Goal: Information Seeking & Learning: Understand process/instructions

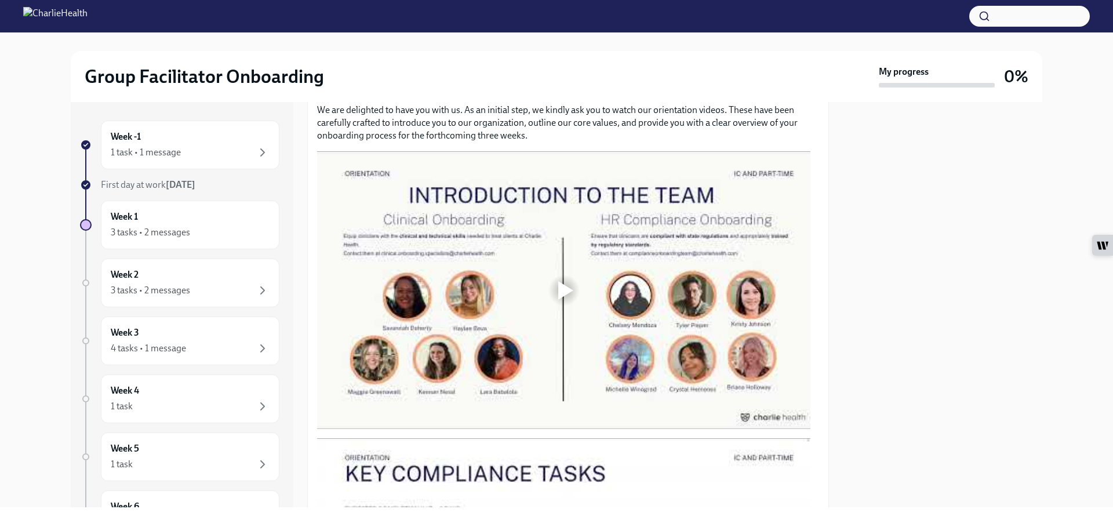
scroll to position [580, 0]
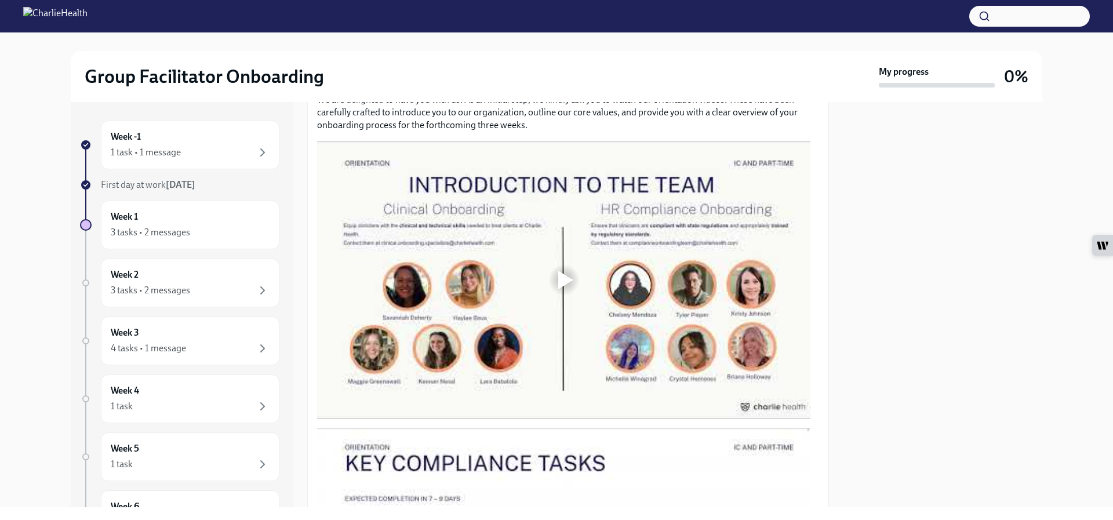
click at [552, 273] on div at bounding box center [564, 279] width 37 height 37
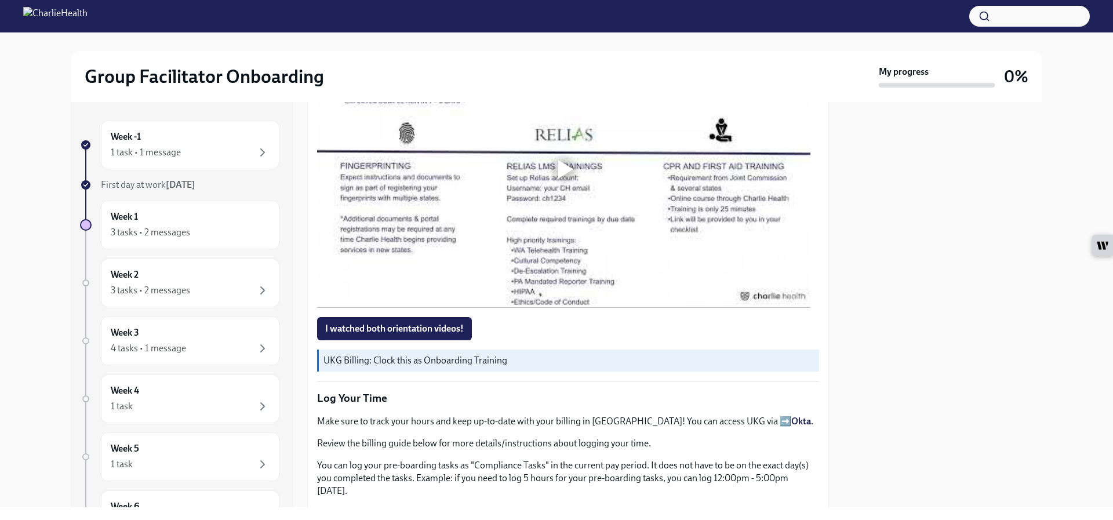
scroll to position [986, 0]
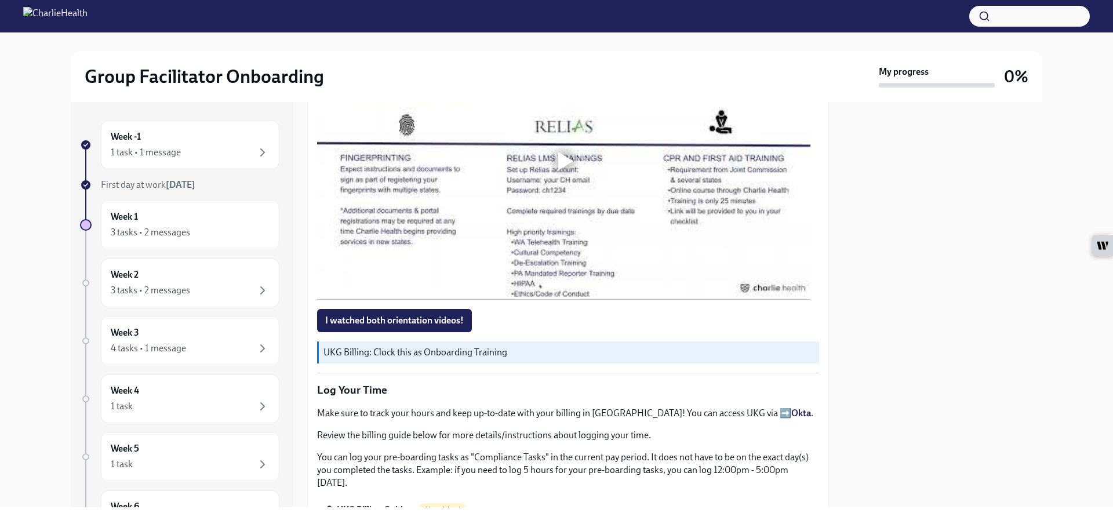
click at [560, 152] on div at bounding box center [565, 161] width 15 height 19
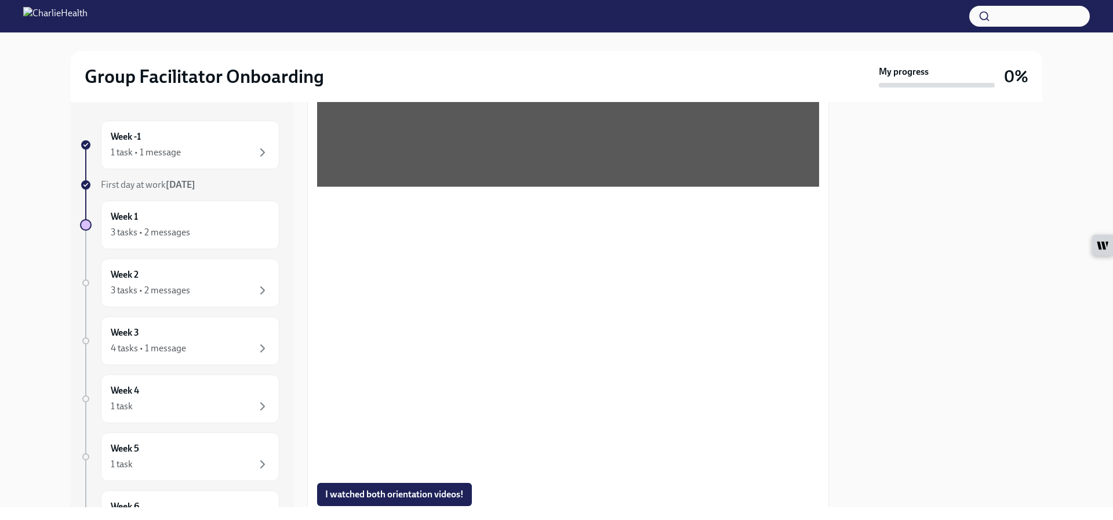
scroll to position [870, 0]
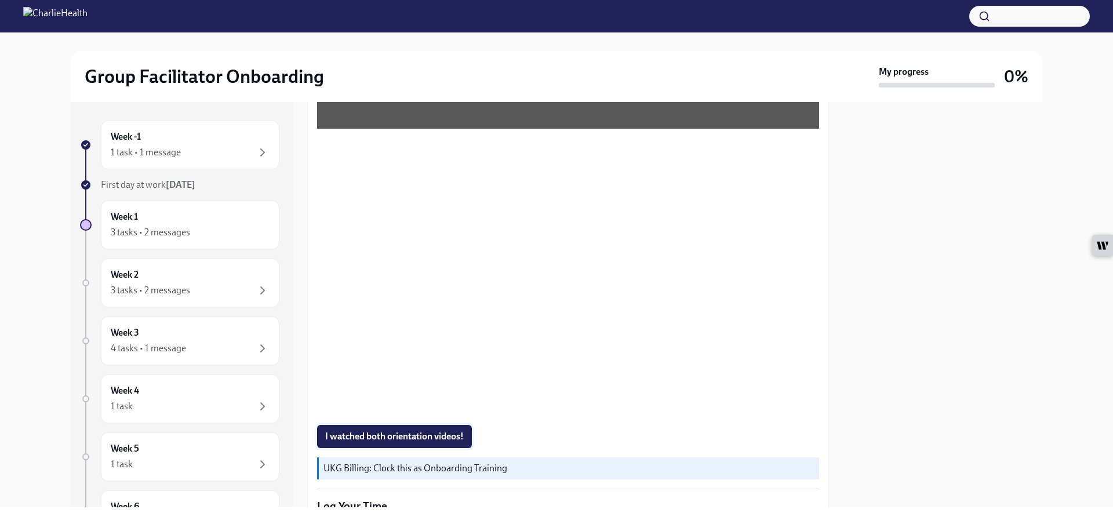
click at [380, 431] on span "I watched both orientation videos!" at bounding box center [394, 437] width 139 height 12
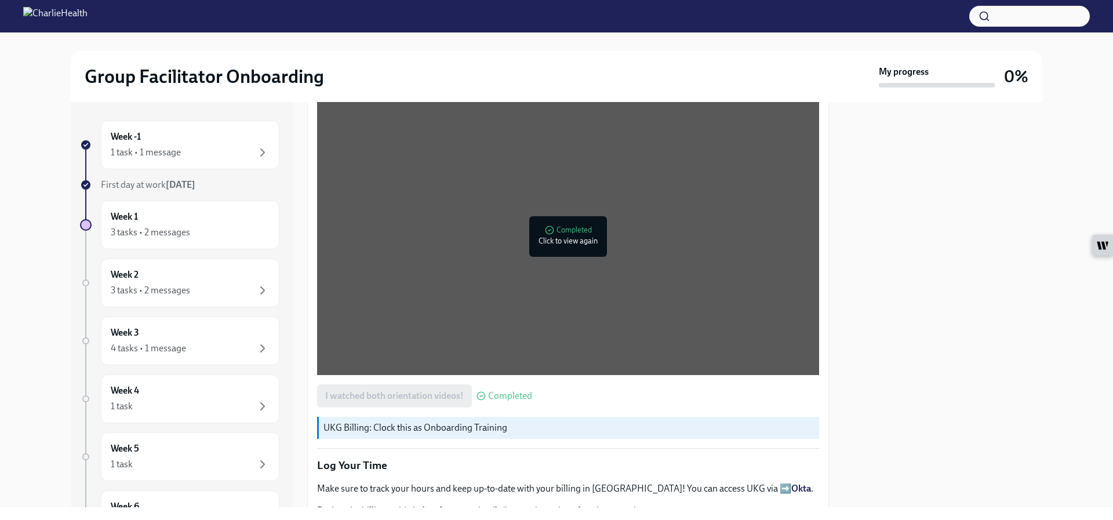
scroll to position [928, 0]
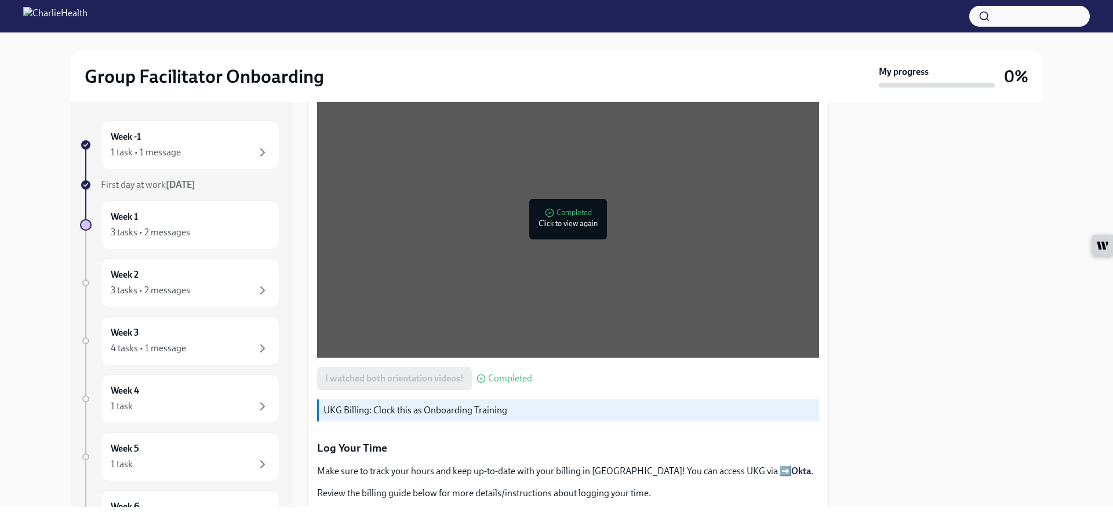
click at [484, 404] on p "UKG Billing: Clock this as Onboarding Training" at bounding box center [569, 410] width 491 height 13
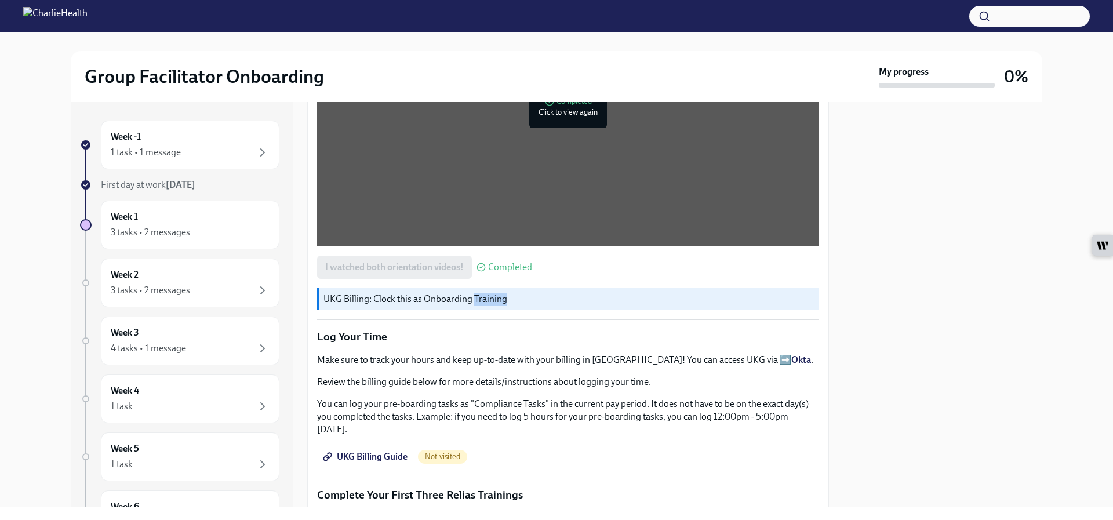
scroll to position [1044, 0]
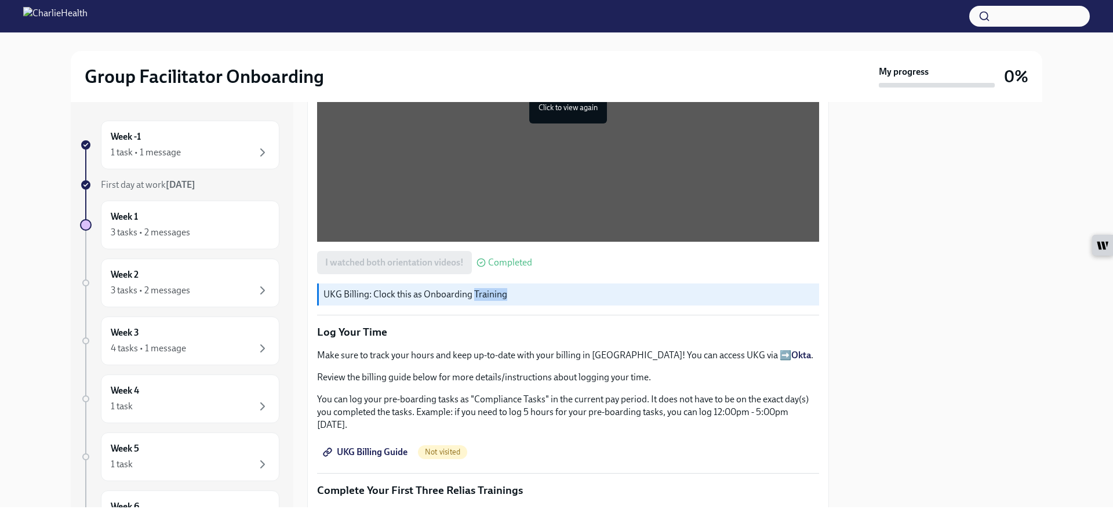
click at [392, 446] on span "UKG Billing Guide" at bounding box center [366, 452] width 82 height 12
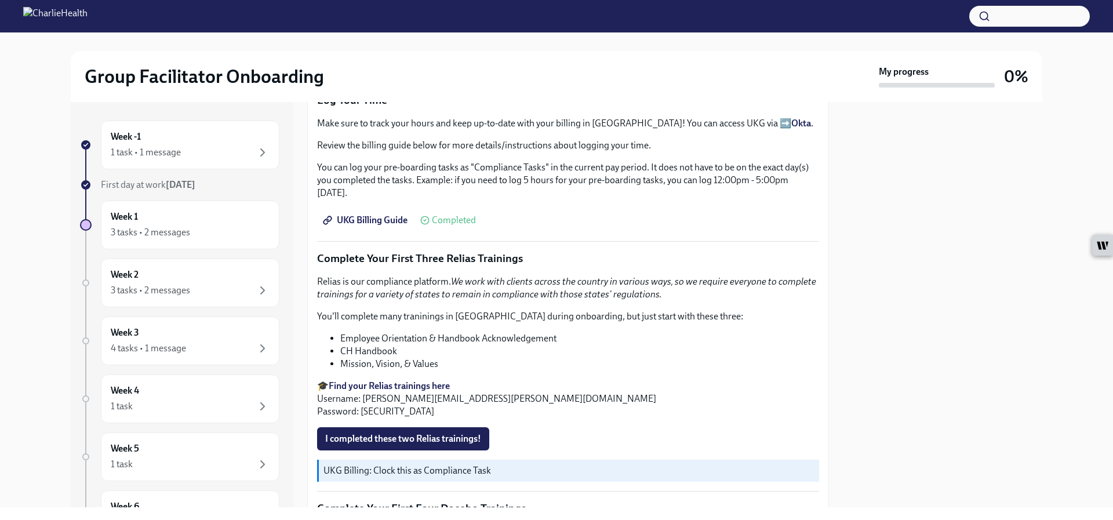
scroll to position [1334, 0]
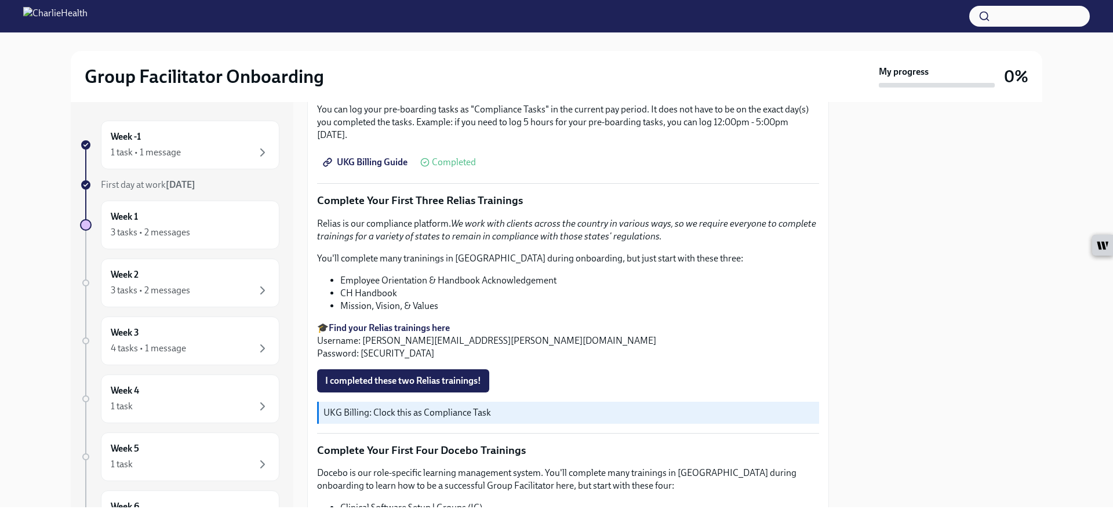
click at [415, 322] on strong "Find your Relias trainings here" at bounding box center [389, 327] width 121 height 11
click at [410, 322] on strong "Find your Relias trainings here" at bounding box center [389, 327] width 121 height 11
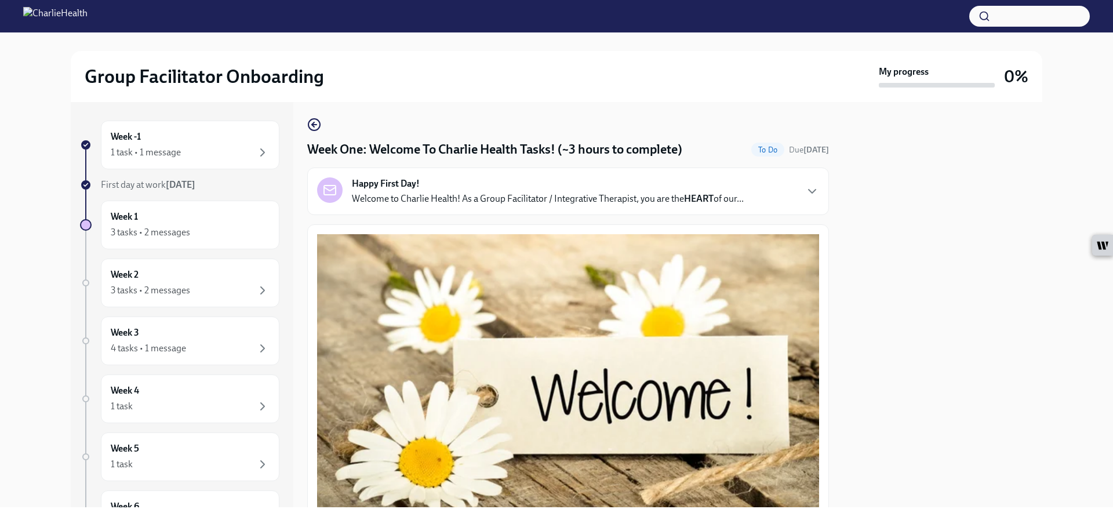
scroll to position [0, 0]
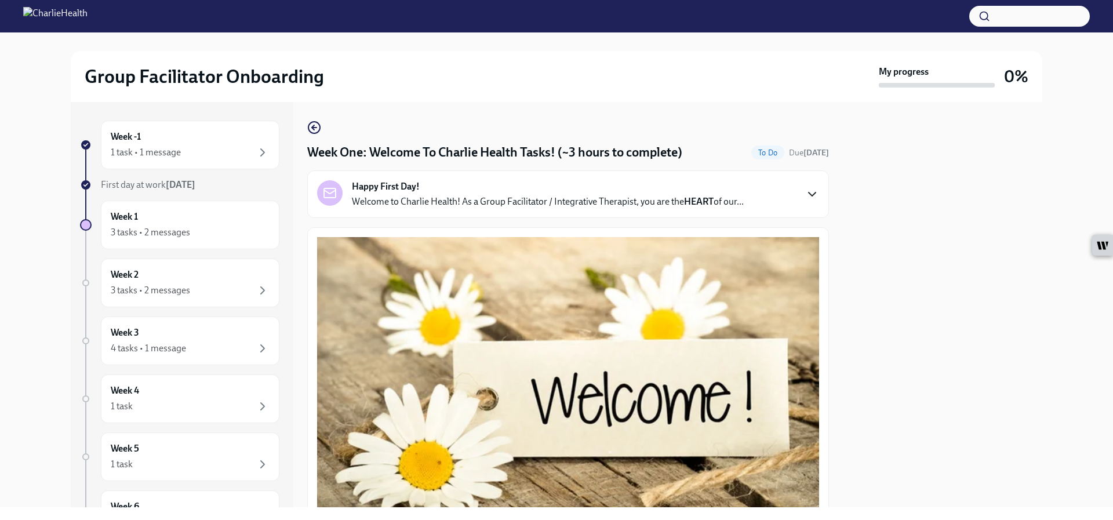
click at [805, 192] on icon "button" at bounding box center [812, 194] width 14 height 14
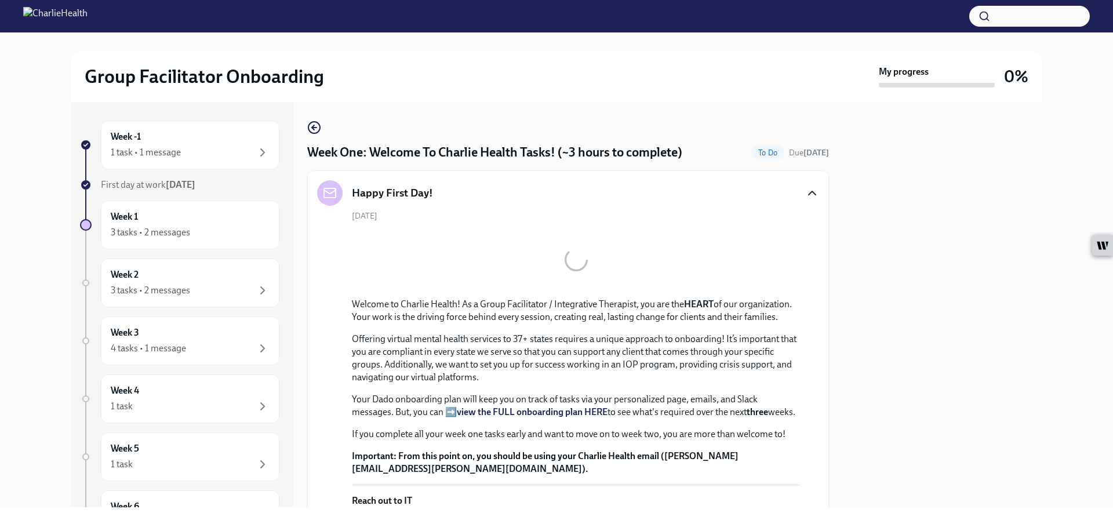
click at [805, 192] on icon "button" at bounding box center [812, 193] width 14 height 14
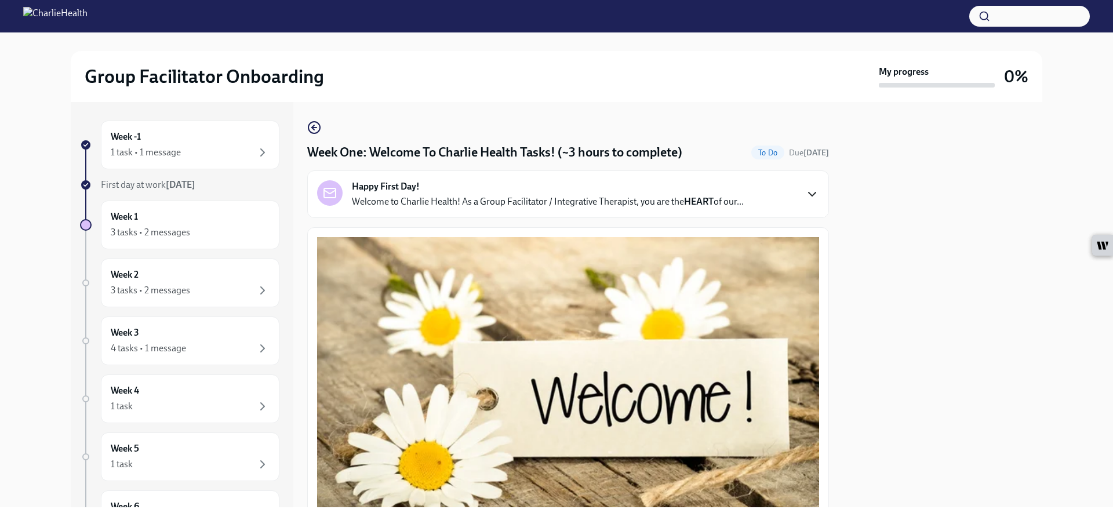
click at [805, 193] on icon "button" at bounding box center [812, 194] width 14 height 14
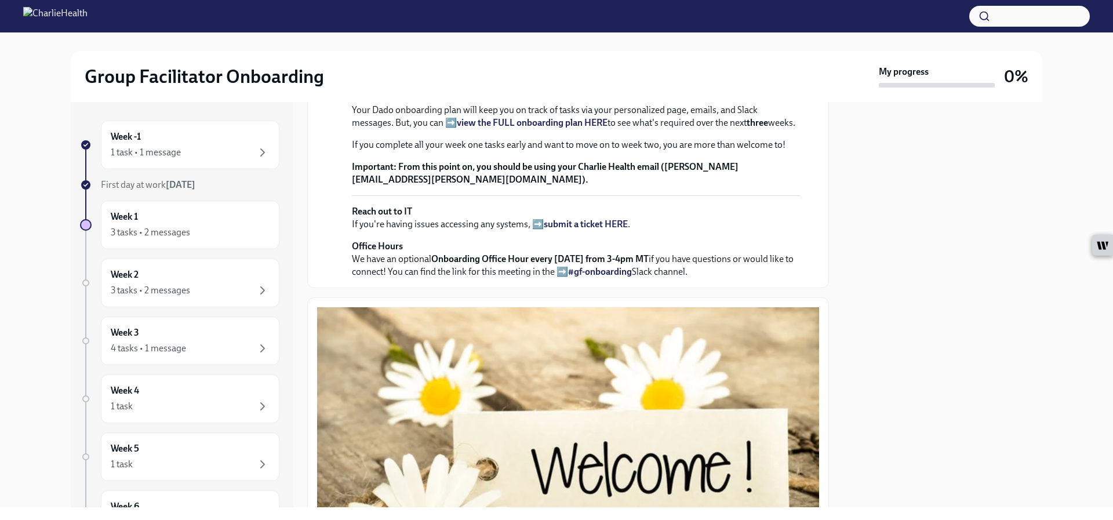
scroll to position [232, 0]
click at [554, 128] on strong "view the FULL onboarding plan HERE" at bounding box center [532, 122] width 151 height 11
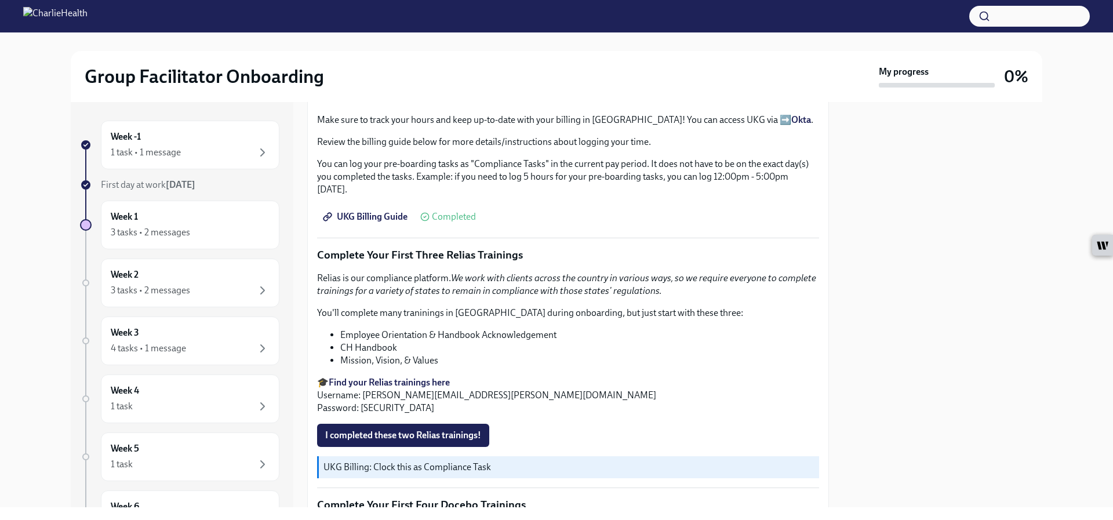
scroll to position [1565, 0]
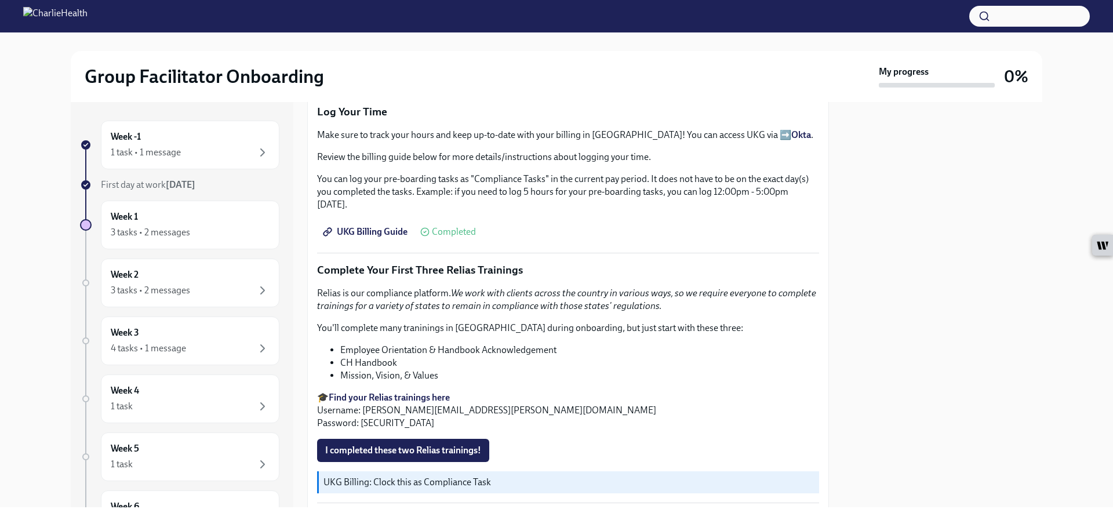
click at [791, 140] on strong "Okta" at bounding box center [801, 134] width 20 height 11
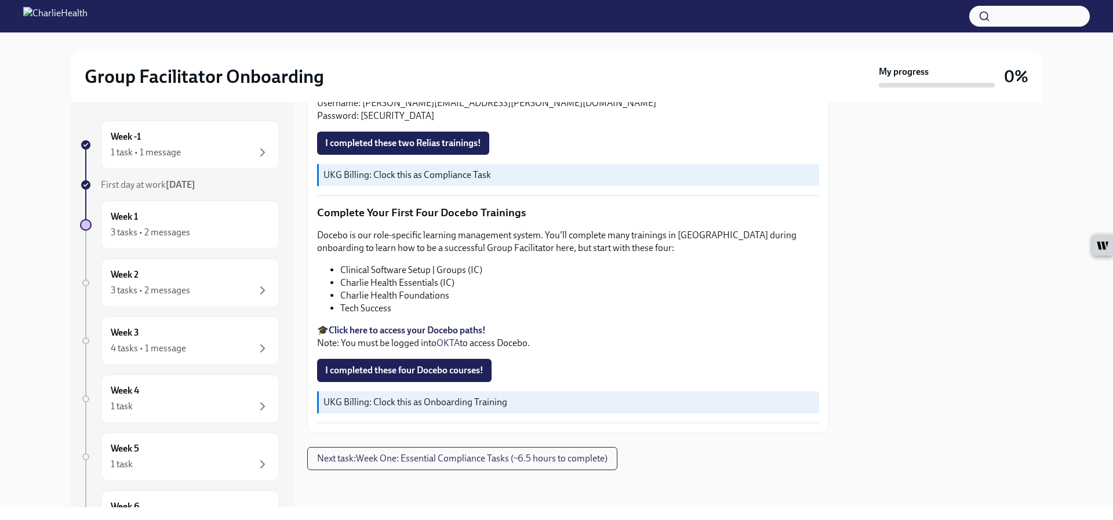
scroll to position [2079, 0]
click at [524, 459] on span "Next task : Week One: Essential Compliance Tasks (~6.5 hours to complete)" at bounding box center [462, 459] width 290 height 12
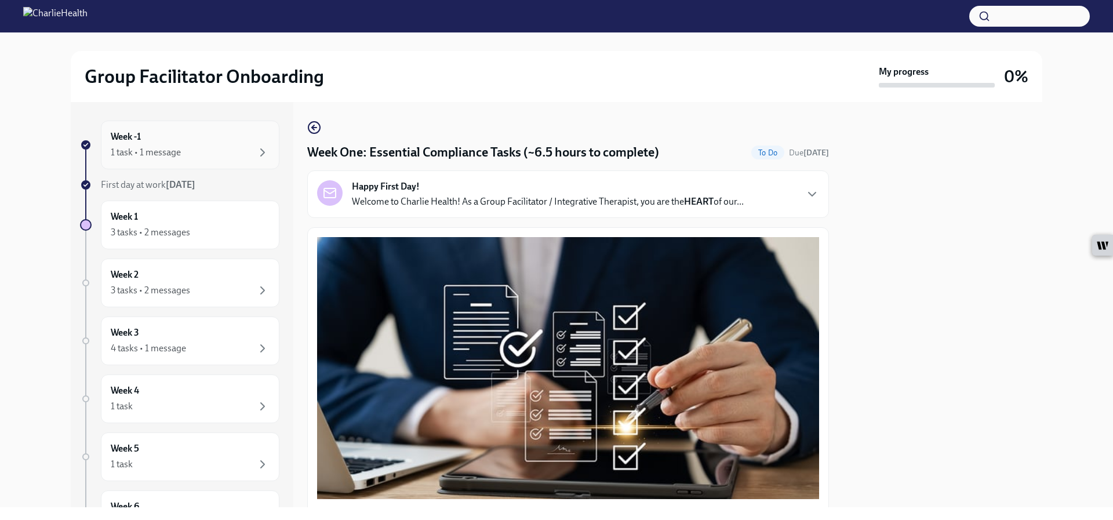
click at [181, 154] on div "1 task • 1 message" at bounding box center [190, 153] width 159 height 14
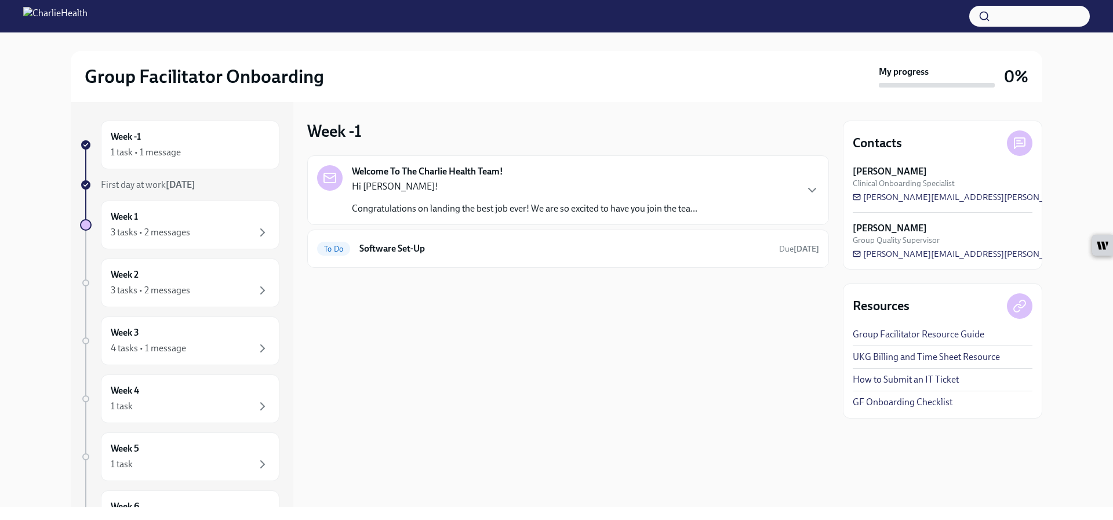
click at [896, 333] on link "Group Facilitator Resource Guide" at bounding box center [919, 334] width 132 height 13
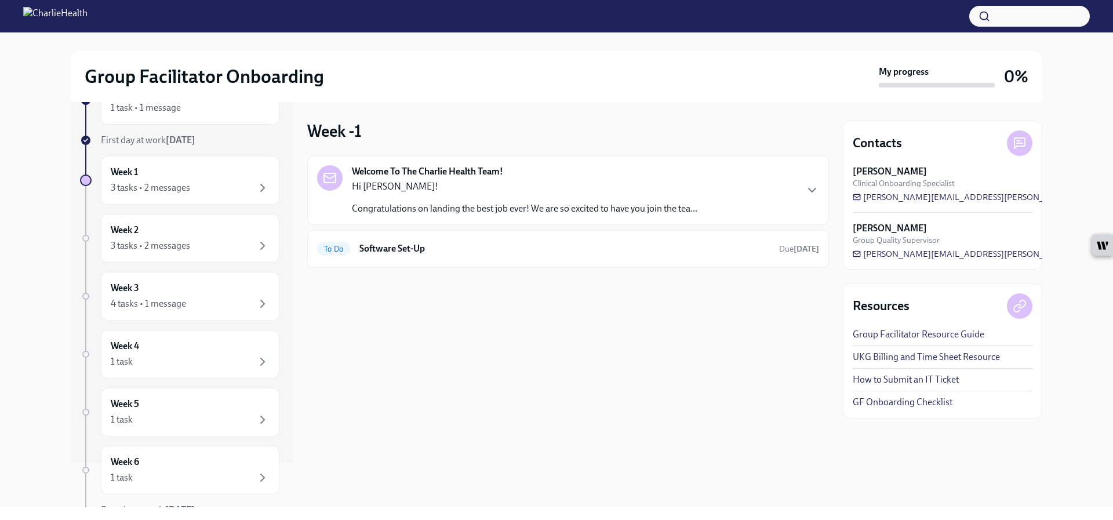
scroll to position [100, 0]
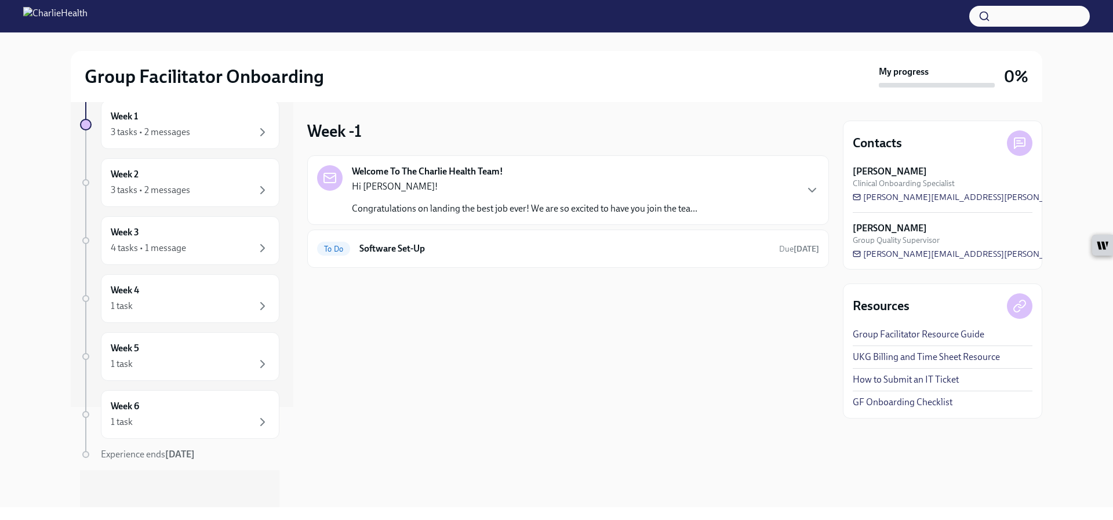
click at [87, 14] on img at bounding box center [55, 16] width 64 height 19
